Goal: Task Accomplishment & Management: Manage account settings

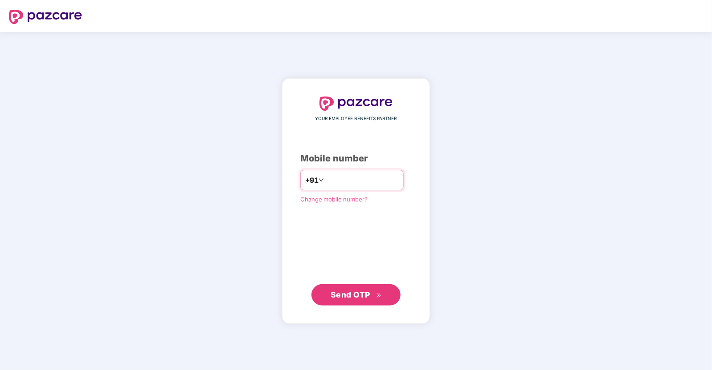
click at [362, 172] on div "+91" at bounding box center [351, 180] width 103 height 20
click at [358, 179] on input "number" at bounding box center [361, 180] width 73 height 14
type input "**********"
click at [343, 292] on span "Send OTP" at bounding box center [350, 294] width 40 height 9
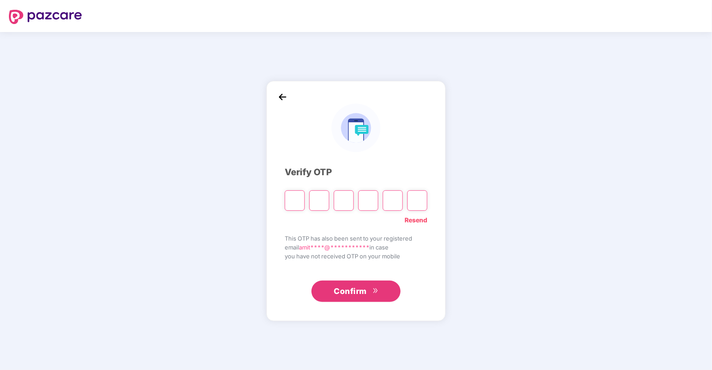
type input "*"
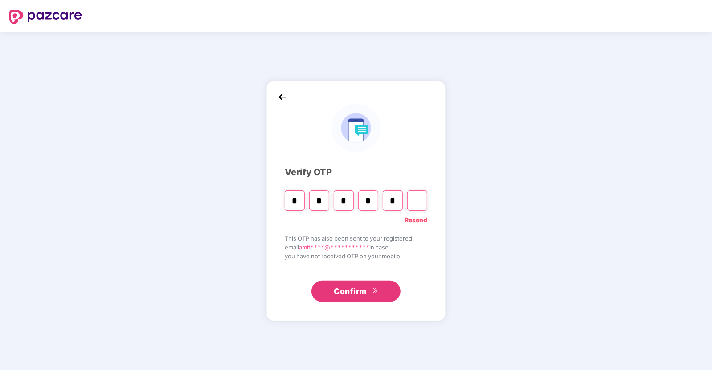
type input "*"
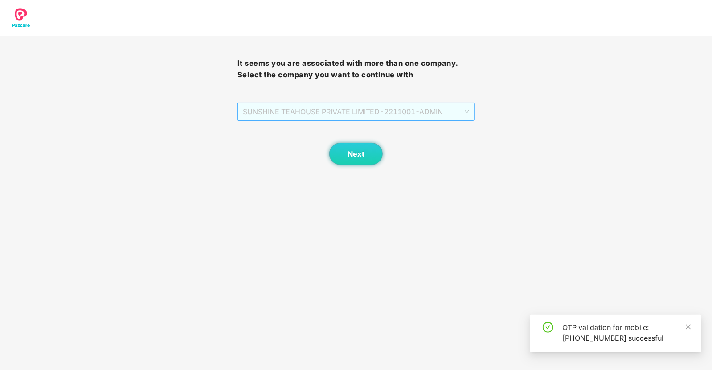
click at [343, 113] on span "SUNSHINE TEAHOUSE PRIVATE LIMITED - 2211001 - ADMIN" at bounding box center [356, 111] width 227 height 17
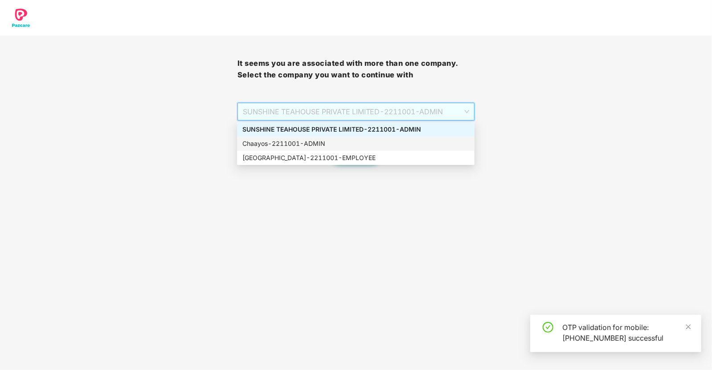
click at [316, 143] on div "Chaayos - 2211001 - ADMIN" at bounding box center [355, 144] width 227 height 10
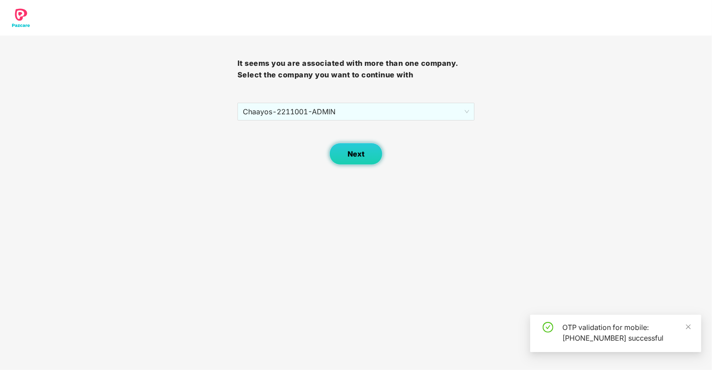
click at [356, 150] on span "Next" at bounding box center [355, 154] width 17 height 8
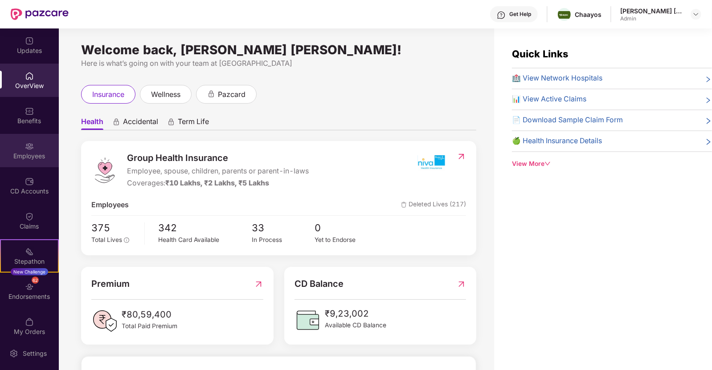
click at [31, 156] on div "Employees" at bounding box center [29, 156] width 59 height 9
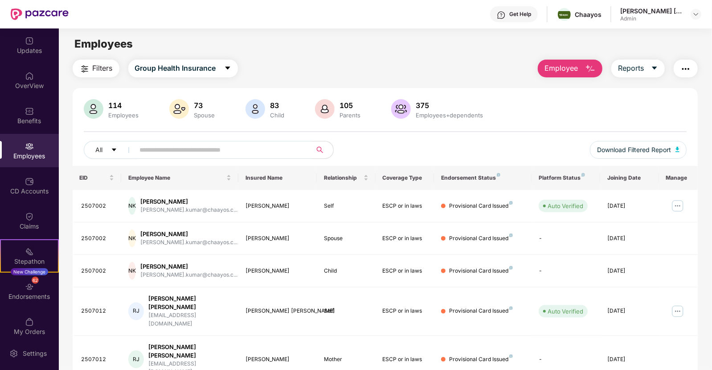
click at [189, 150] on input "text" at bounding box center [220, 149] width 160 height 13
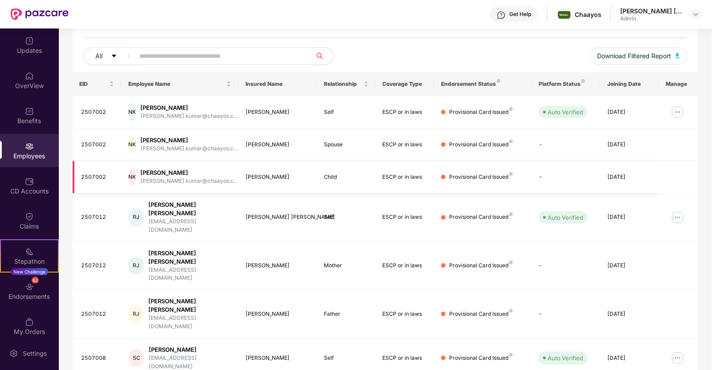
scroll to position [96, 0]
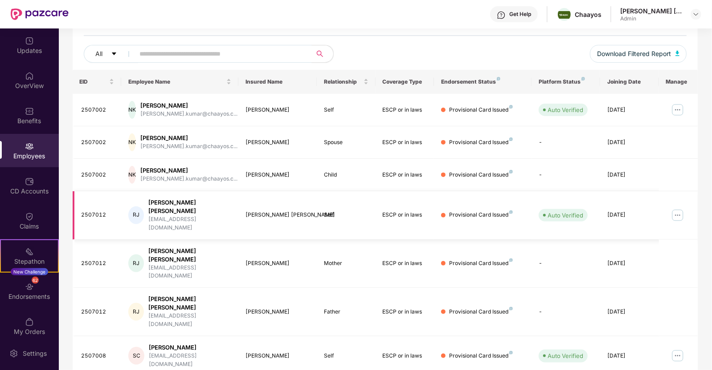
click at [673, 208] on img at bounding box center [677, 215] width 14 height 14
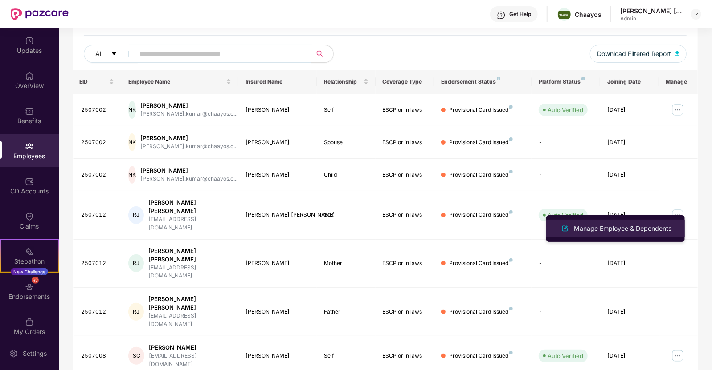
click at [629, 226] on div "Manage Employee & Dependents" at bounding box center [622, 229] width 101 height 10
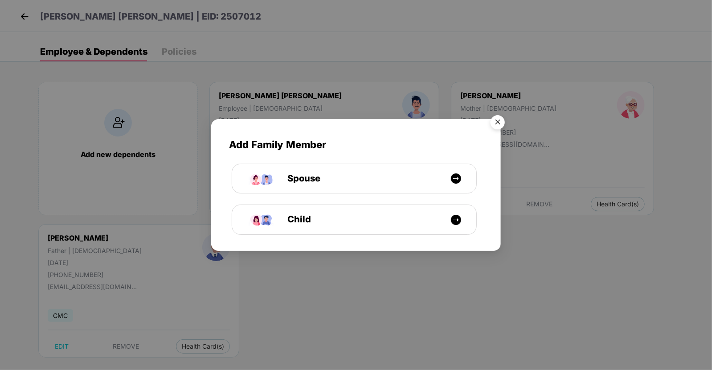
click at [496, 123] on img "Close" at bounding box center [497, 123] width 25 height 25
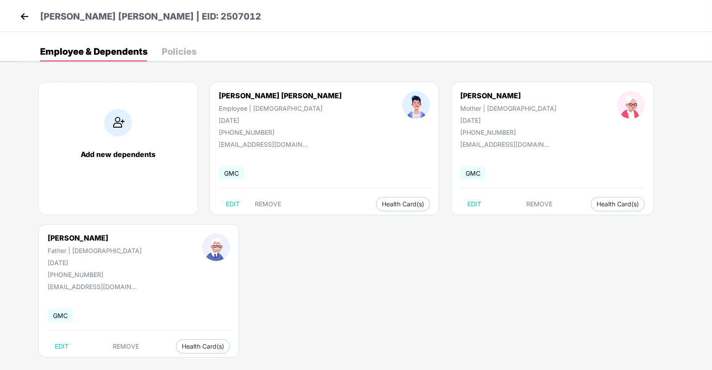
scroll to position [10, 0]
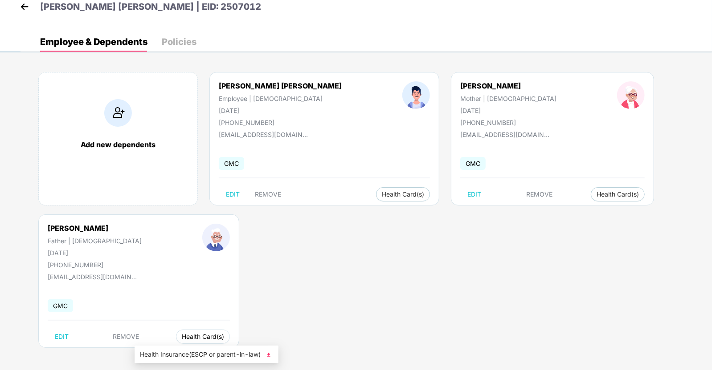
click at [182, 339] on span "Health Card(s)" at bounding box center [203, 337] width 42 height 4
